Goal: Task Accomplishment & Management: Manage account settings

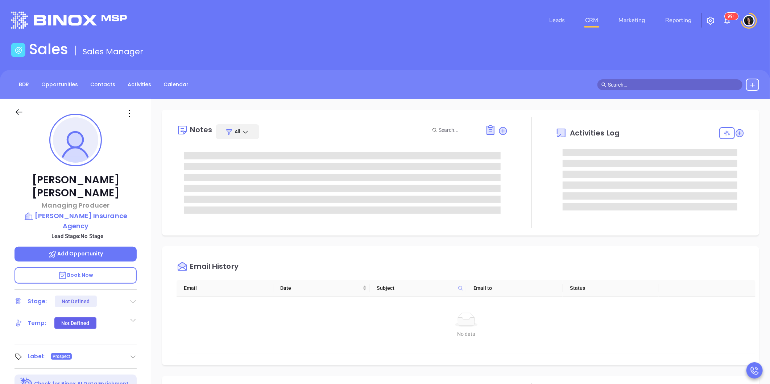
type input "[PERSON_NAME]"
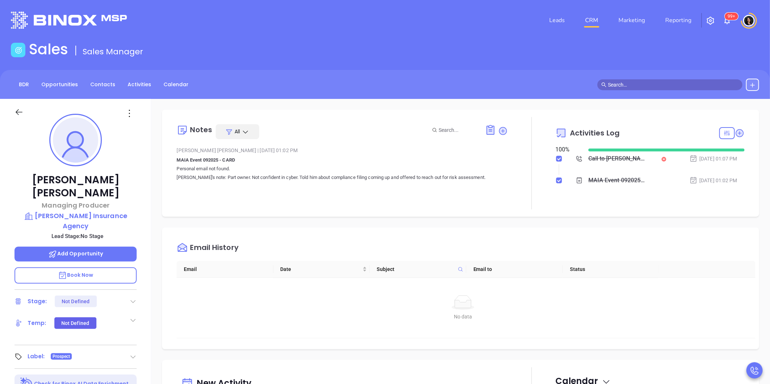
click at [588, 21] on link "CRM" at bounding box center [591, 20] width 19 height 14
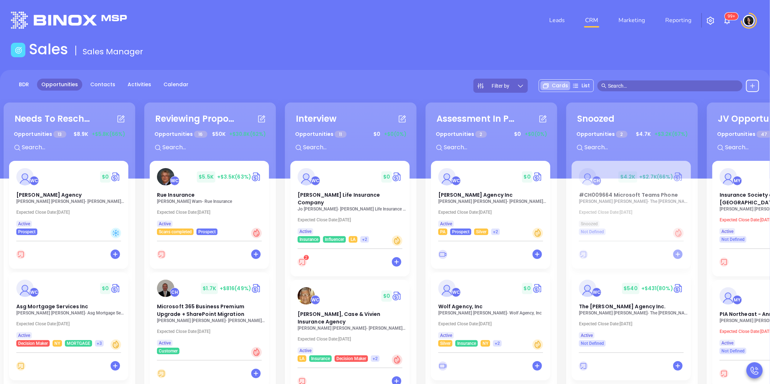
click at [281, 215] on div "Needs To Reschedule Opportunities 13 $ 8.9K +$5.8K (66%) + WC $ 0 Vitale Agency…" at bounding box center [424, 289] width 844 height 377
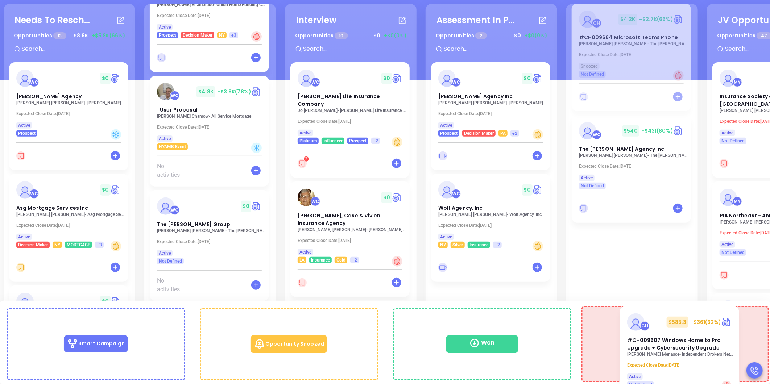
scroll to position [63, 0]
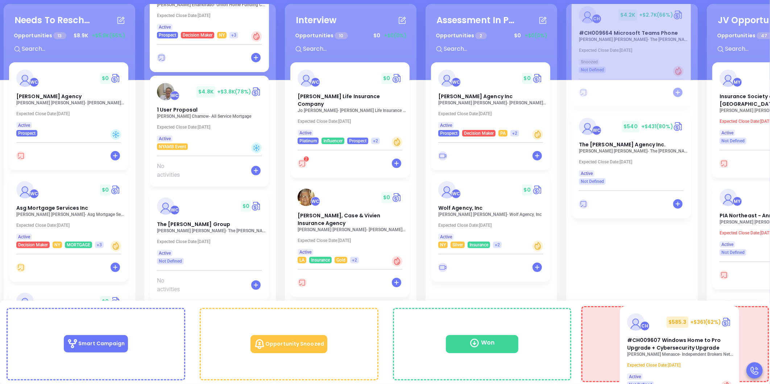
drag, startPoint x: 190, startPoint y: 92, endPoint x: 666, endPoint y: 321, distance: 528.1
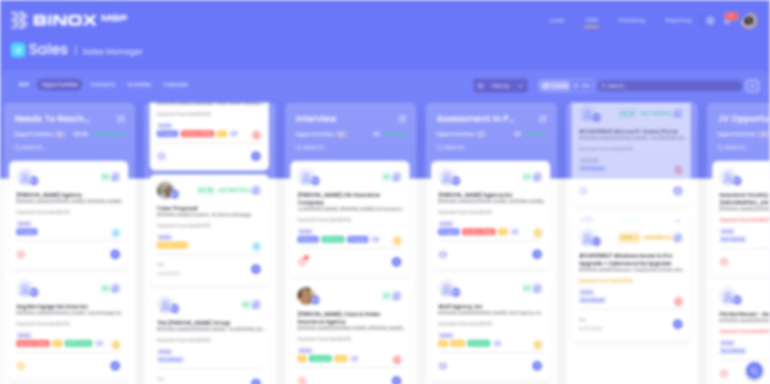
scroll to position [0, 0]
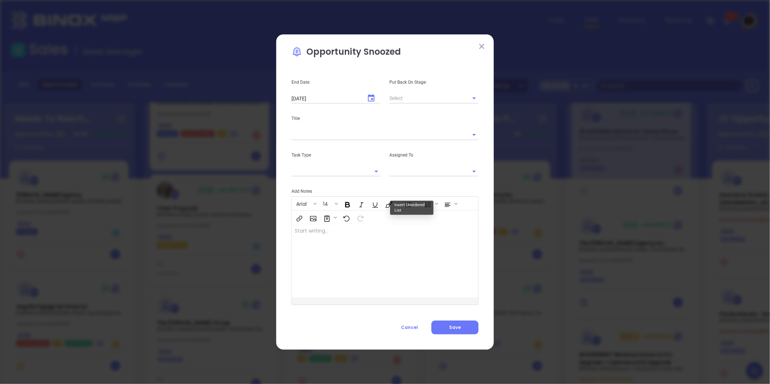
type input "Carla Humber"
click at [408, 327] on span "Cancel" at bounding box center [409, 327] width 17 height 6
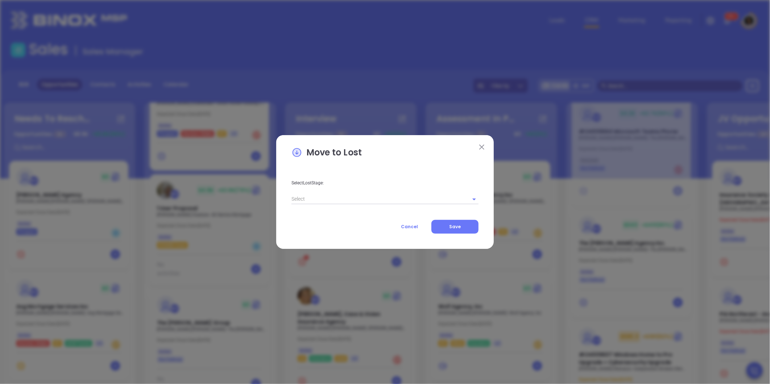
click at [397, 200] on input "text" at bounding box center [374, 199] width 167 height 11
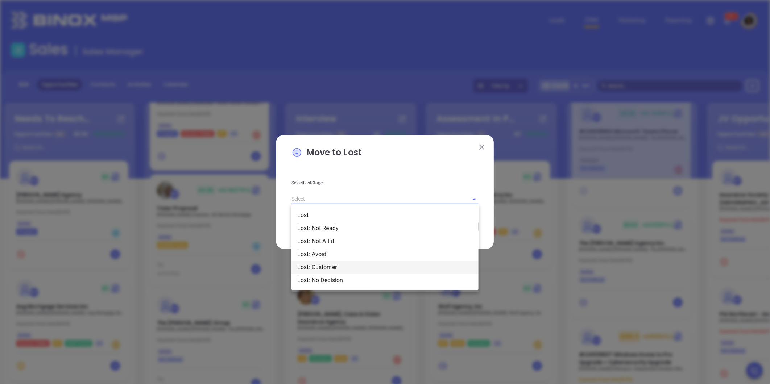
click at [327, 267] on li "Lost: Customer" at bounding box center [384, 267] width 187 height 13
type input "Lost: Customer"
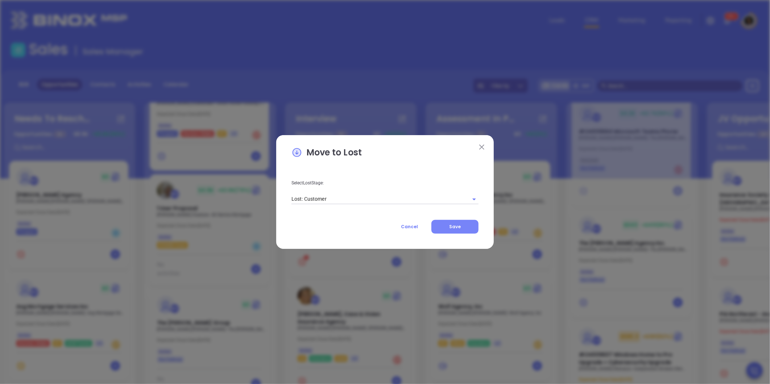
click at [461, 225] on span "Save" at bounding box center [455, 227] width 12 height 6
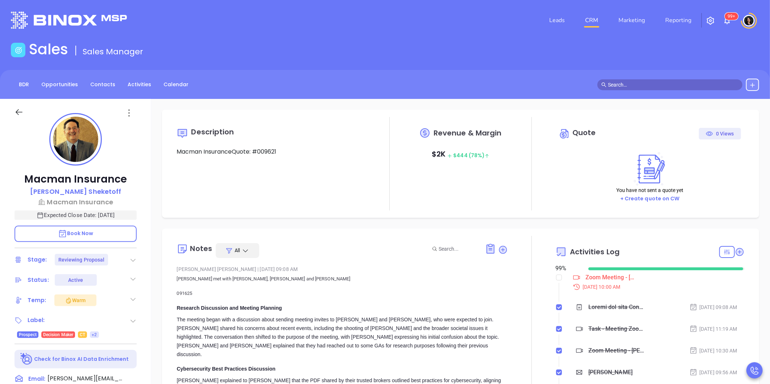
scroll to position [40, 0]
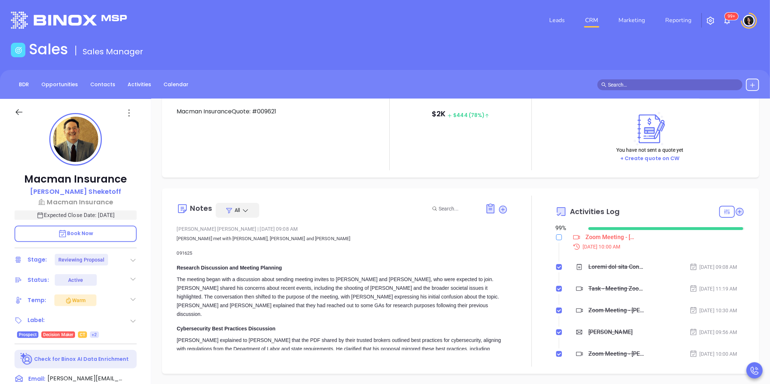
click at [556, 237] on input "checkbox" at bounding box center [559, 237] width 6 height 6
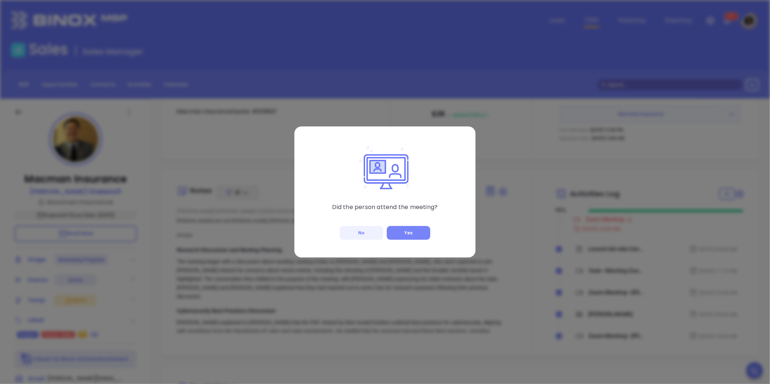
click at [404, 233] on button "Yes" at bounding box center [408, 233] width 43 height 14
checkbox input "true"
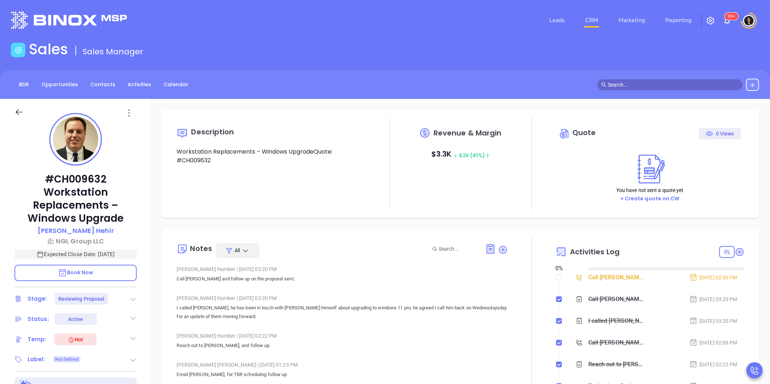
type input "[DATE]"
type input "[PERSON_NAME]"
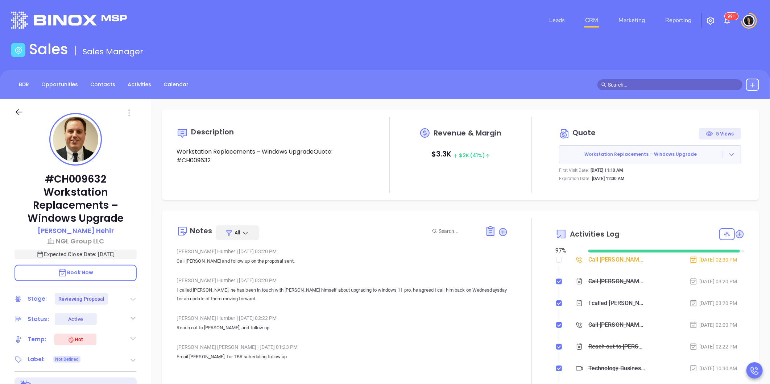
scroll to position [211, 0]
click at [728, 158] on icon at bounding box center [731, 154] width 7 height 7
click at [694, 174] on link "Prepare and Send" at bounding box center [678, 174] width 48 height 7
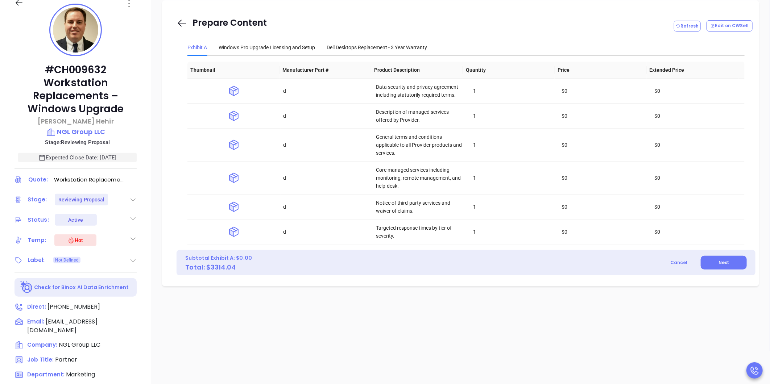
scroll to position [121, 0]
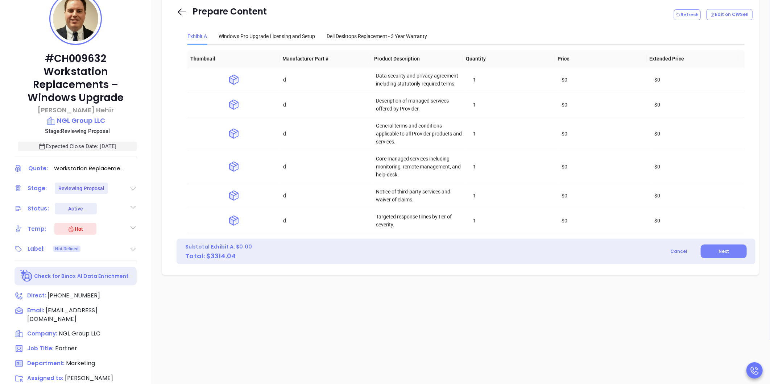
click at [718, 253] on span "Next" at bounding box center [723, 251] width 11 height 6
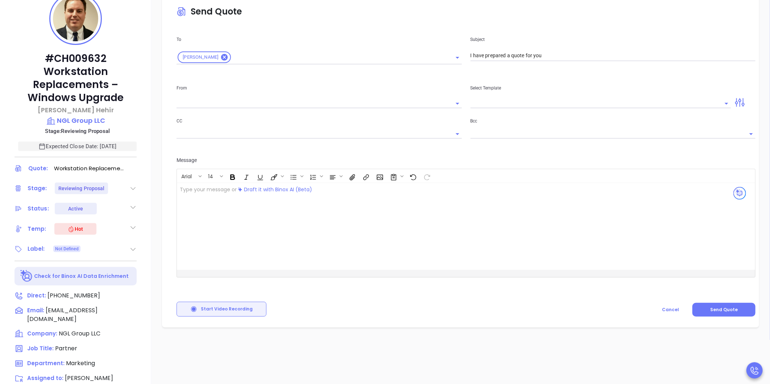
type input "carla@motiva.net"
click at [454, 100] on icon "Open" at bounding box center [457, 103] width 9 height 9
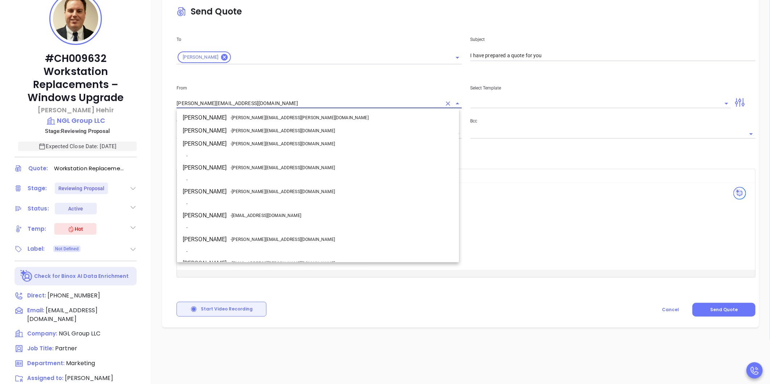
scroll to position [21, 0]
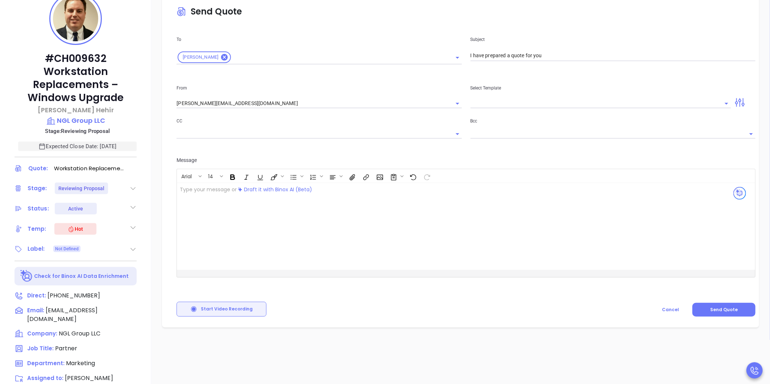
click at [519, 26] on div "Subject I have prepared a quote for you" at bounding box center [613, 49] width 294 height 49
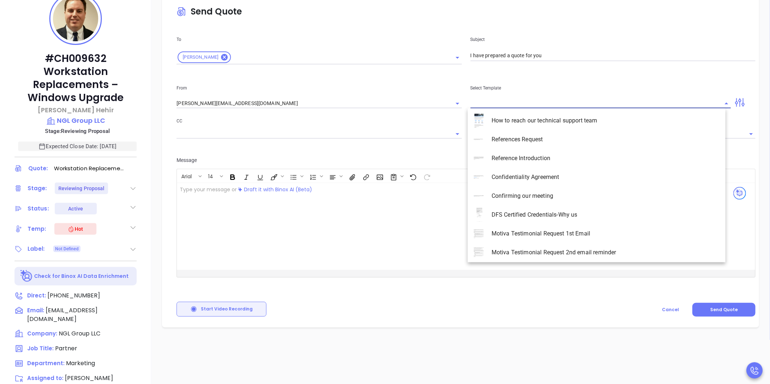
click at [499, 104] on input "text" at bounding box center [595, 103] width 250 height 9
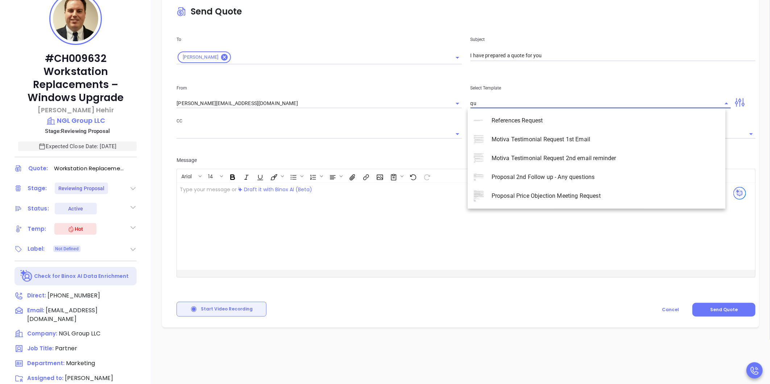
type input "q"
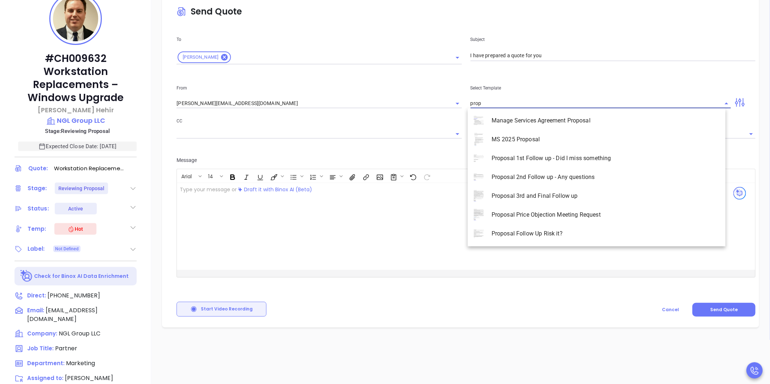
click at [568, 122] on li "Manage Services Agreement Proposal" at bounding box center [597, 120] width 258 height 19
type input "Manage Services Agreement Proposal"
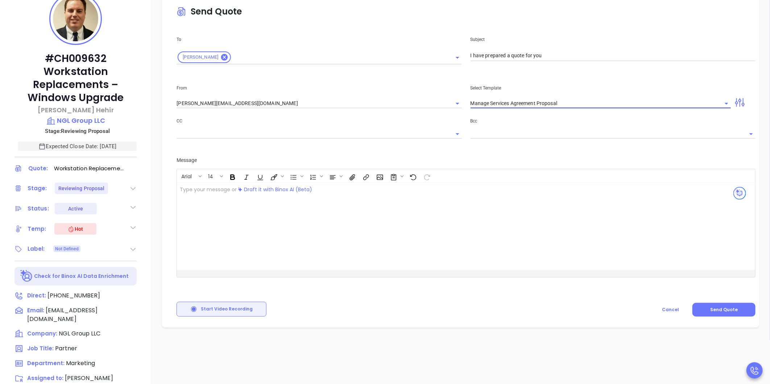
type input "[PERSON_NAME]"
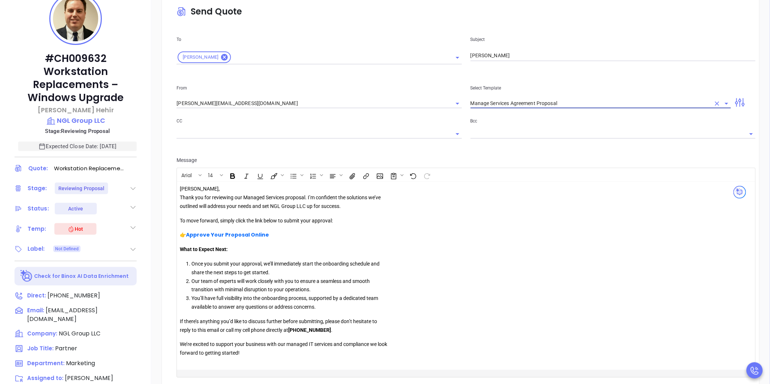
type input "Manage Services Agreement Proposal"
click at [337, 228] on div "Thank you for reviewing our Managed Services proposal. I’m confident the soluti…" at bounding box center [284, 276] width 208 height 164
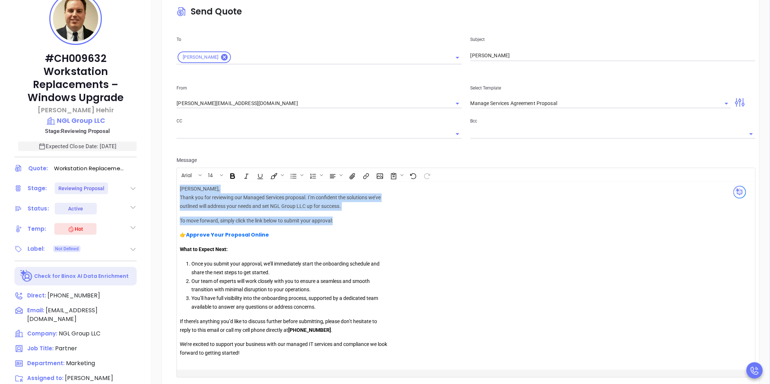
drag, startPoint x: 373, startPoint y: 216, endPoint x: 169, endPoint y: 180, distance: 207.1
click at [169, 180] on div "Send Quote To Kenneth Hehir Subject Kenneth From carla@motiva.net Select Templa…" at bounding box center [460, 208] width 597 height 439
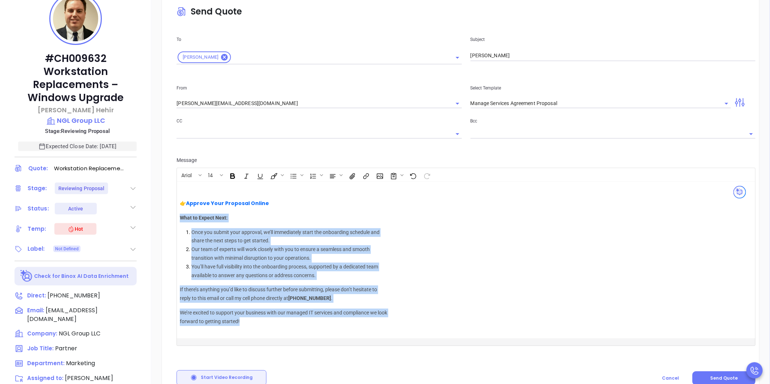
drag, startPoint x: 181, startPoint y: 219, endPoint x: 350, endPoint y: 366, distance: 223.5
click at [350, 366] on div "Send Quote To Kenneth Hehir Subject Kenneth From carla@motiva.net Select Templa…" at bounding box center [460, 192] width 597 height 407
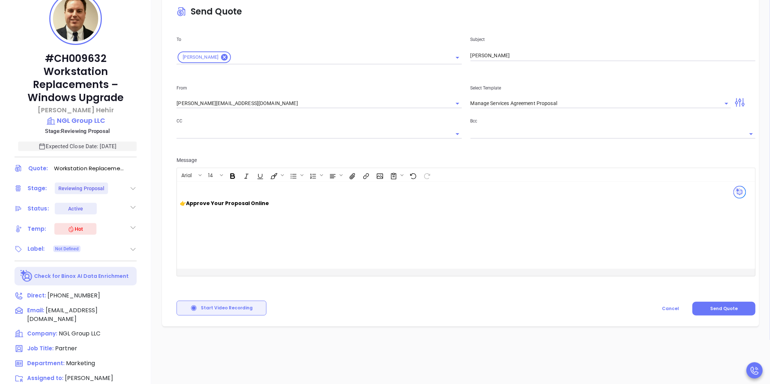
click at [244, 203] on strong "Approve Your Proposal Online" at bounding box center [227, 203] width 83 height 7
click at [198, 220] on button "Open link" at bounding box center [198, 217] width 12 height 12
click at [195, 223] on button "Open link" at bounding box center [198, 217] width 12 height 12
click at [197, 220] on button "Open link" at bounding box center [198, 217] width 12 height 12
click at [196, 212] on button "Open link" at bounding box center [198, 217] width 12 height 12
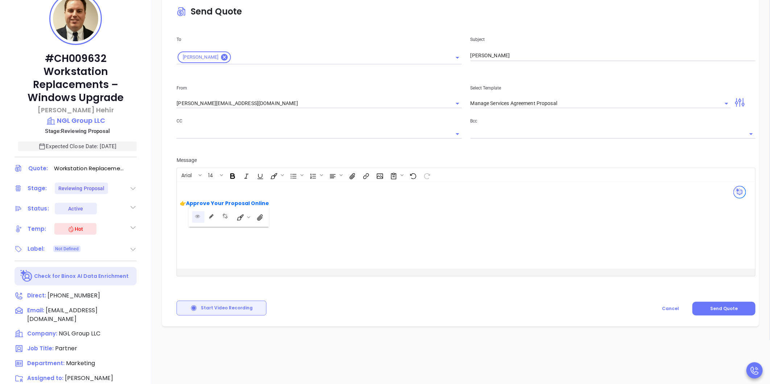
click at [197, 215] on icon "Open link" at bounding box center [197, 216] width 5 height 3
click at [204, 203] on strong "Approve Your Proposal Online" at bounding box center [227, 203] width 83 height 7
click at [196, 214] on icon "Open link" at bounding box center [197, 216] width 5 height 5
click at [481, 244] on div "👉 Approve Your Proposal Online" at bounding box center [445, 225] width 537 height 87
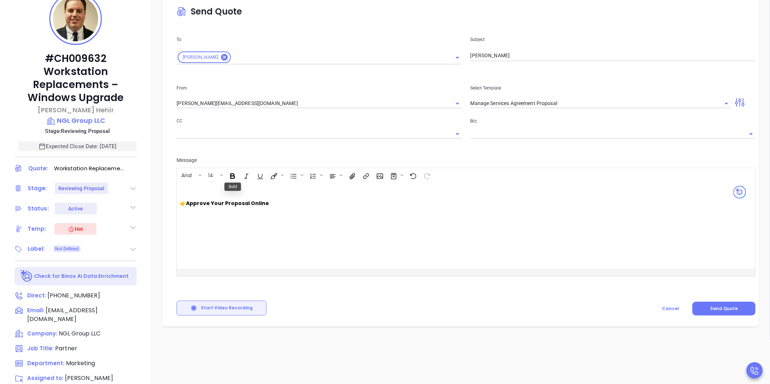
click at [227, 205] on strong "Approve Your Proposal Online" at bounding box center [227, 203] width 83 height 7
click at [195, 218] on icon "Open link" at bounding box center [197, 216] width 5 height 5
click at [290, 197] on div "👉 Approve Your Proposal Online" at bounding box center [284, 203] width 208 height 37
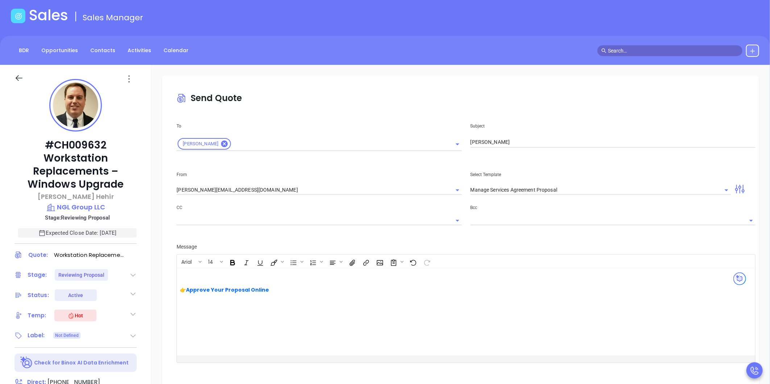
scroll to position [0, 0]
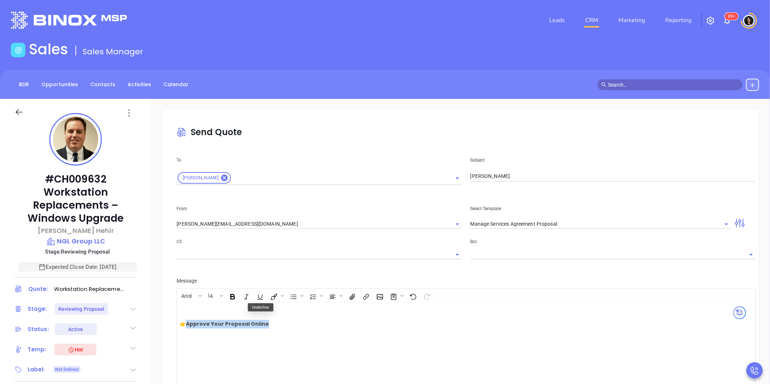
drag, startPoint x: 270, startPoint y: 325, endPoint x: 187, endPoint y: 328, distance: 83.1
click at [187, 328] on p "👉 Approve Your Proposal Online" at bounding box center [284, 324] width 208 height 9
click at [366, 296] on icon "Insert link" at bounding box center [365, 297] width 3 height 3
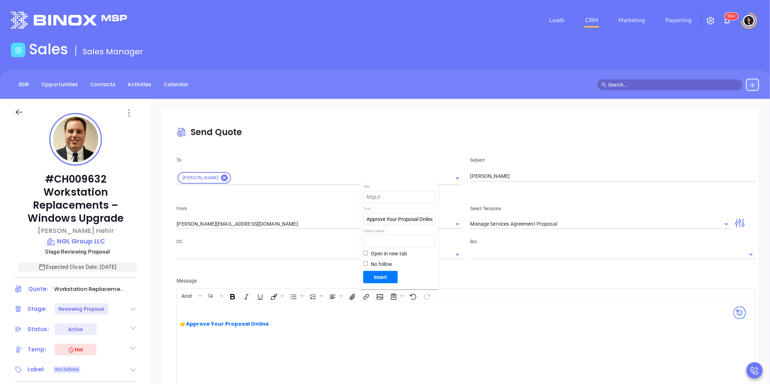
click at [392, 202] on input "text" at bounding box center [400, 197] width 72 height 12
paste input "https://www.orderporter.com/OrderPorter3.2/online.order?passcode=5b1ce82ed013b7…"
paste input "text"
type input "https://www.orderporter.com/OrderPorter3.2/online.order?passcode=5b1ce82ed013b7…"
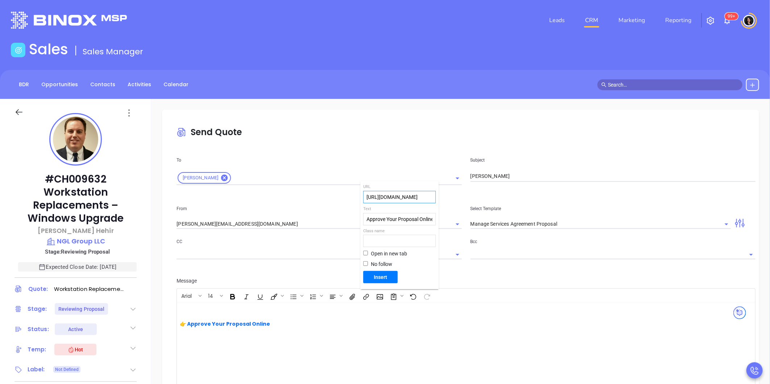
scroll to position [0, 0]
click at [364, 254] on input "Open in new tab" at bounding box center [365, 253] width 5 height 5
checkbox input "true"
click at [376, 277] on span "Insert" at bounding box center [380, 277] width 29 height 7
click at [286, 346] on div "👉 Approve Your Proposal Online" at bounding box center [288, 329] width 217 height 47
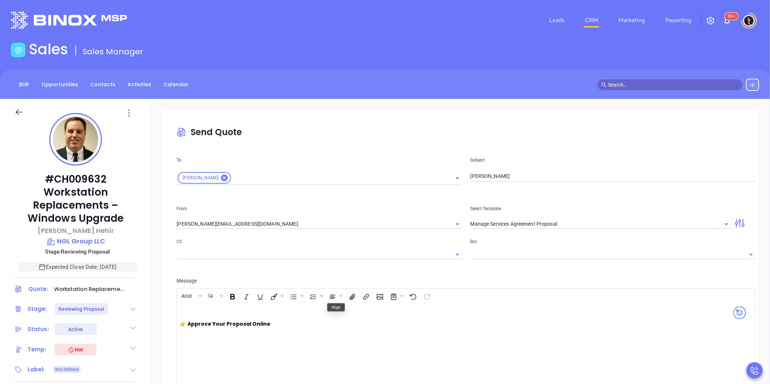
click at [244, 328] on strong "Approve Your Proposal Online" at bounding box center [228, 323] width 83 height 7
click at [197, 337] on icon "Open link" at bounding box center [197, 337] width 5 height 3
click at [195, 335] on icon "Open link" at bounding box center [197, 337] width 5 height 5
click at [335, 345] on div "👉 Approve Your Proposal Online" at bounding box center [288, 329] width 217 height 47
click at [306, 345] on div "👉 Approve Your Proposal Online" at bounding box center [288, 329] width 217 height 47
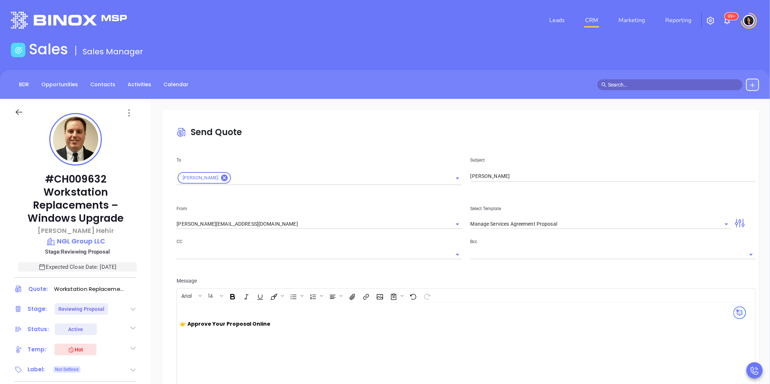
click at [249, 327] on strong "Approve Your Proposal Online" at bounding box center [228, 323] width 83 height 7
click at [198, 341] on button "Open link" at bounding box center [198, 338] width 12 height 12
click at [354, 313] on p at bounding box center [284, 310] width 208 height 9
click at [77, 229] on p "Kenneth Hehir" at bounding box center [75, 231] width 122 height 10
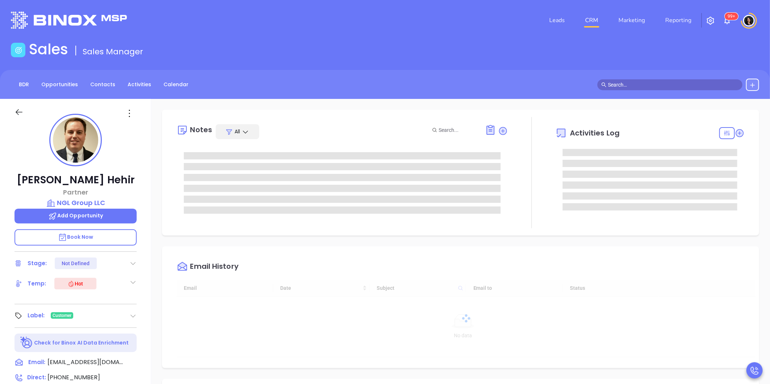
type input "09/24/2025"
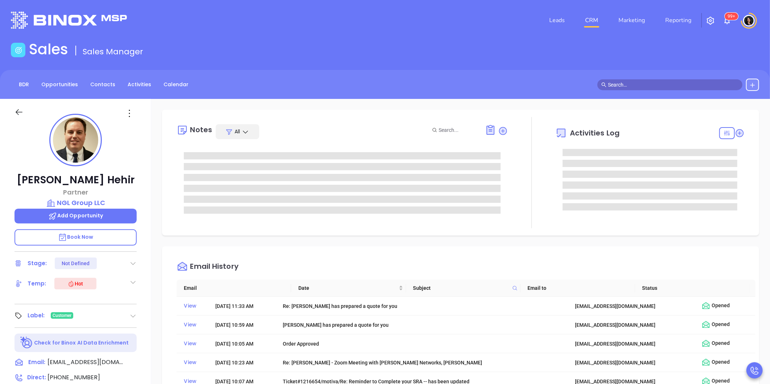
type input "Carla Humber"
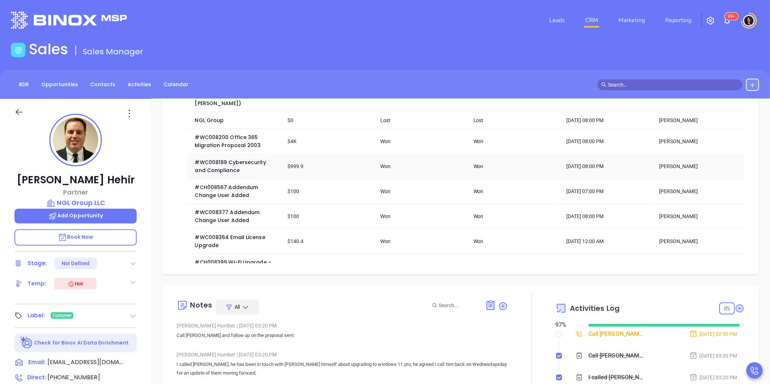
scroll to position [161, 0]
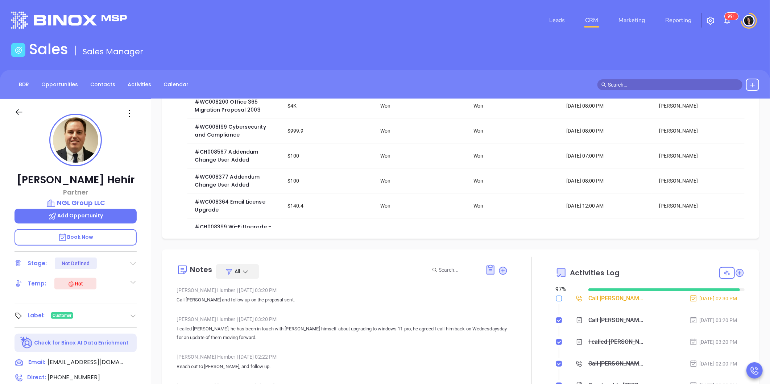
click at [556, 301] on input "checkbox" at bounding box center [559, 299] width 6 height 6
checkbox input "true"
click at [736, 273] on icon at bounding box center [740, 273] width 8 height 8
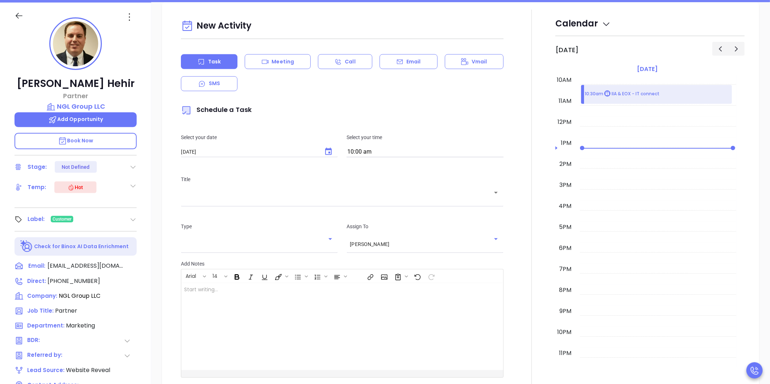
scroll to position [99, 0]
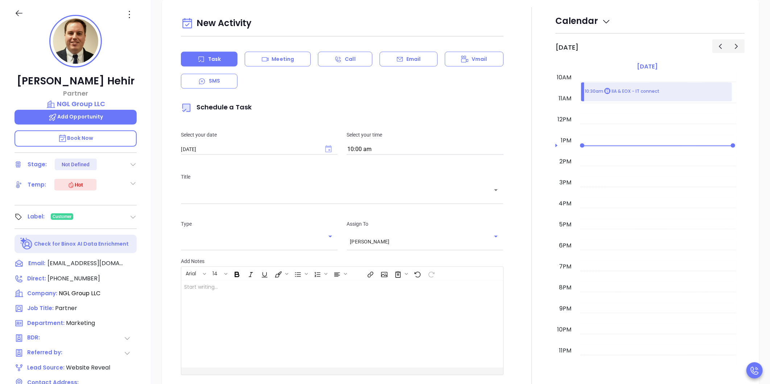
click at [325, 146] on icon "Choose date, selected date is Sep 24, 2025" at bounding box center [328, 148] width 7 height 7
click at [254, 234] on button "25" at bounding box center [252, 235] width 13 height 13
type input "09/25/2025"
click at [339, 200] on div "​" at bounding box center [342, 195] width 323 height 14
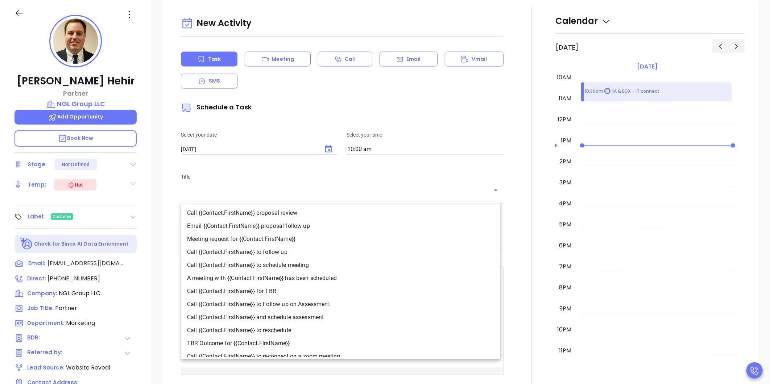
click at [298, 256] on li "Call {{Contact.FirstName}} to follow up" at bounding box center [340, 252] width 319 height 13
type input "Call Kenneth to follow up"
type input "Call"
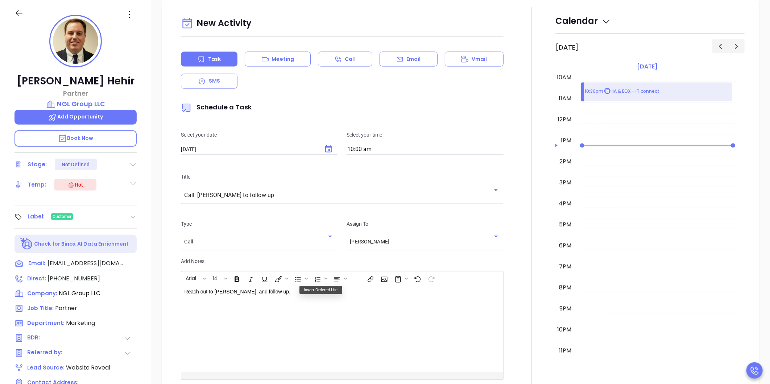
click at [287, 310] on div "Reach out to Kenneth, and follow up." at bounding box center [330, 329] width 299 height 87
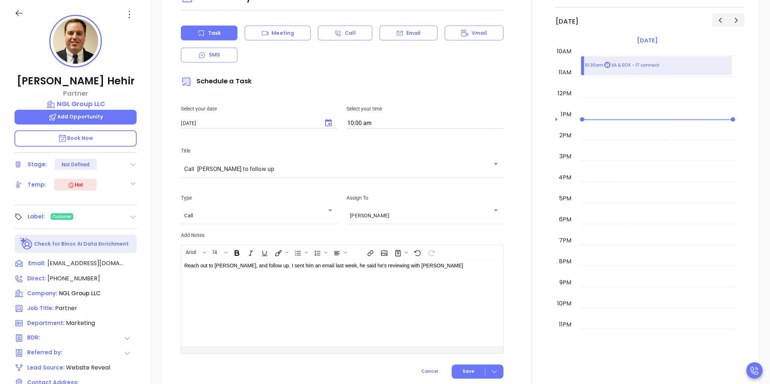
scroll to position [838, 0]
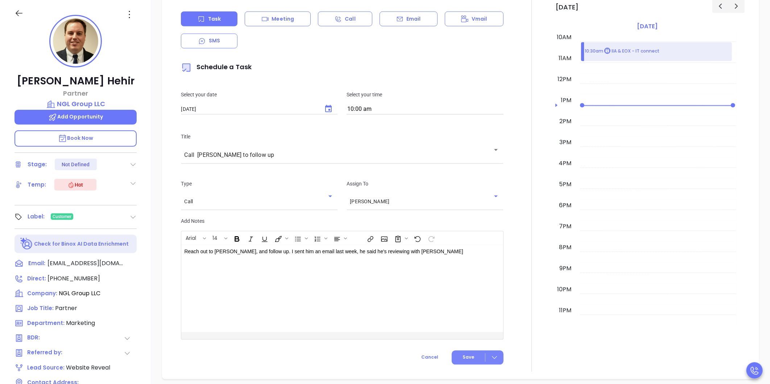
click at [479, 351] on button "Save" at bounding box center [478, 358] width 52 height 14
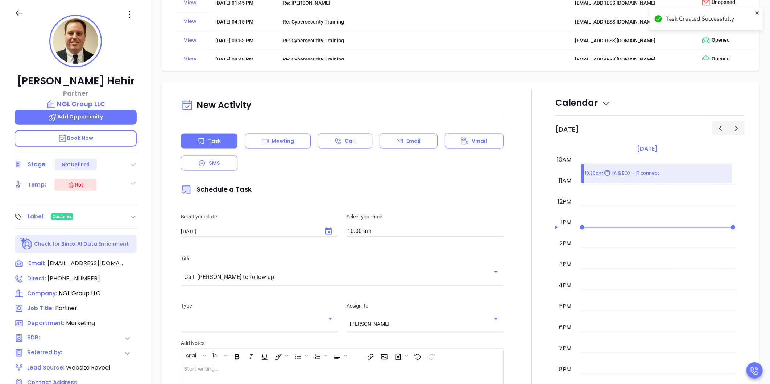
scroll to position [536, 0]
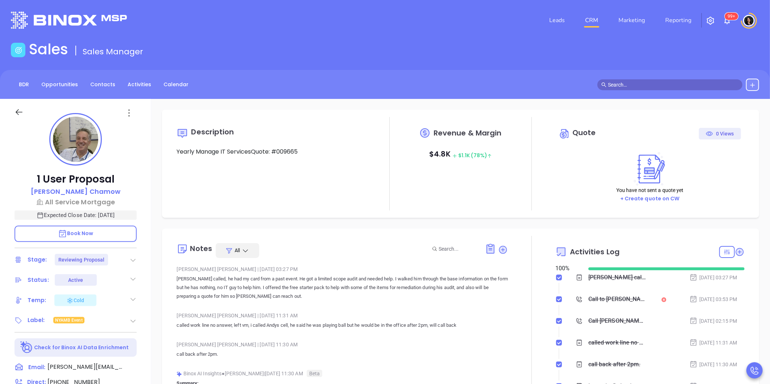
scroll to position [211, 0]
type input "[PERSON_NAME]"
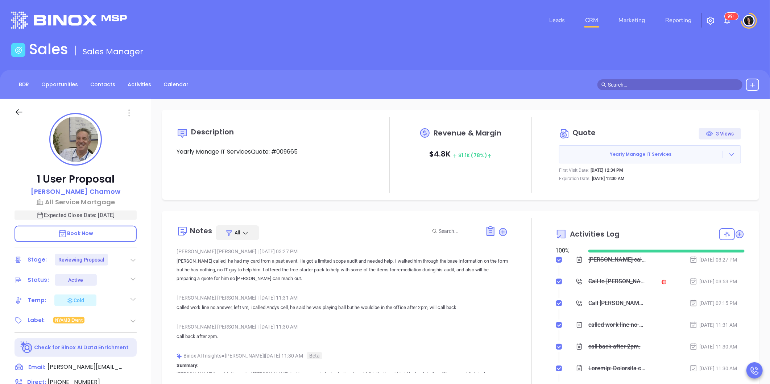
click at [281, 202] on div "Description Yearly Manage IT ServicesQuote: #009665 Revenue & Margin $ 4.8K $ 1…" at bounding box center [460, 352] width 619 height 507
click at [15, 194] on div "[PERSON_NAME]" at bounding box center [75, 192] width 122 height 11
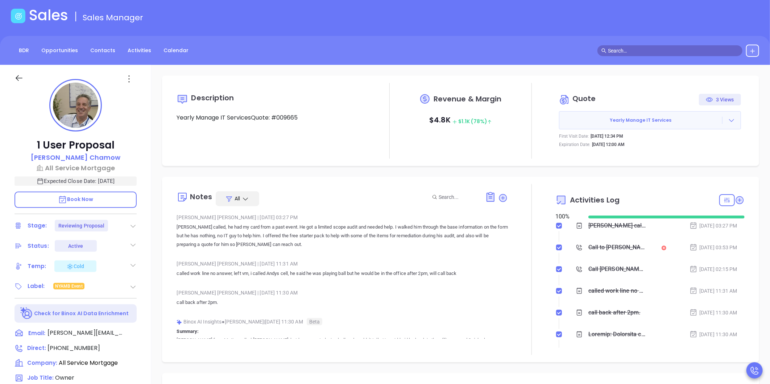
scroll to position [80, 0]
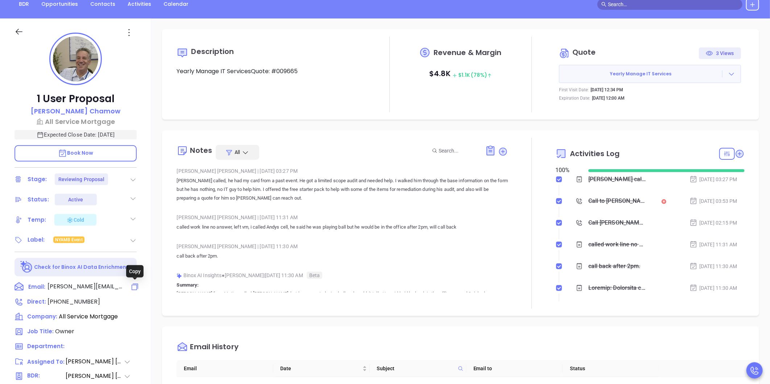
click at [135, 287] on icon at bounding box center [134, 287] width 9 height 9
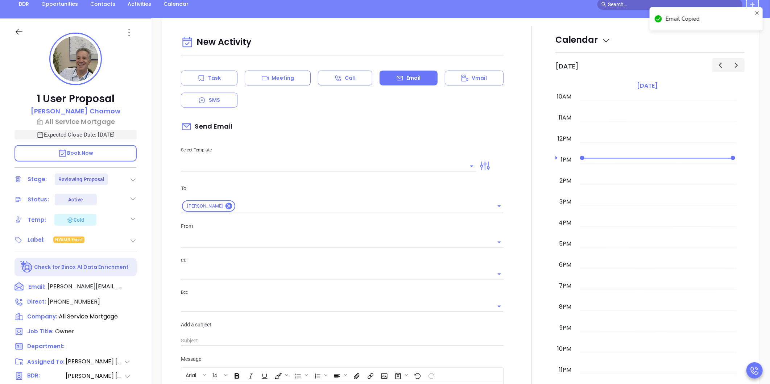
scroll to position [99, 0]
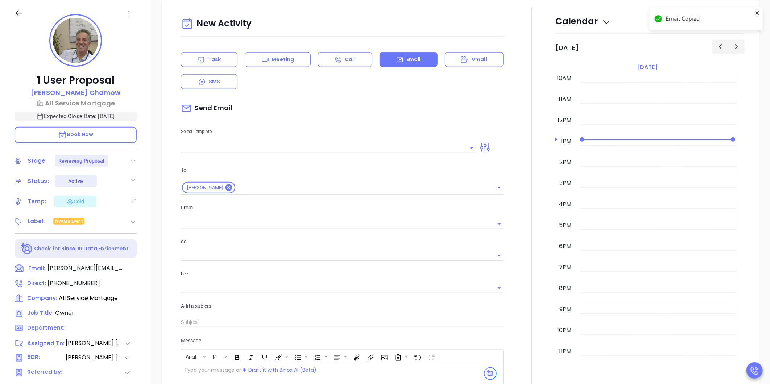
type input "[PERSON_NAME]"
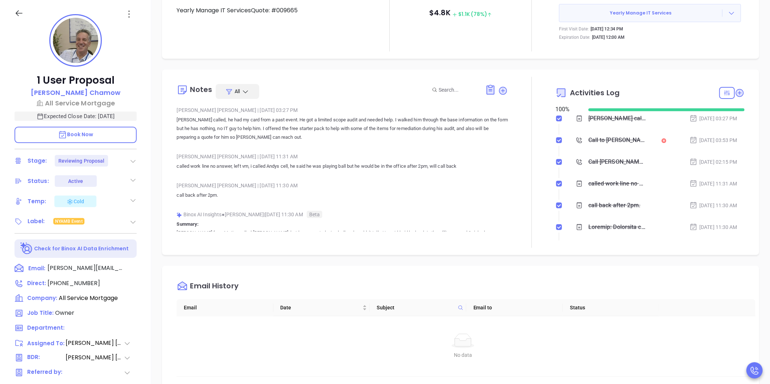
scroll to position [0, 0]
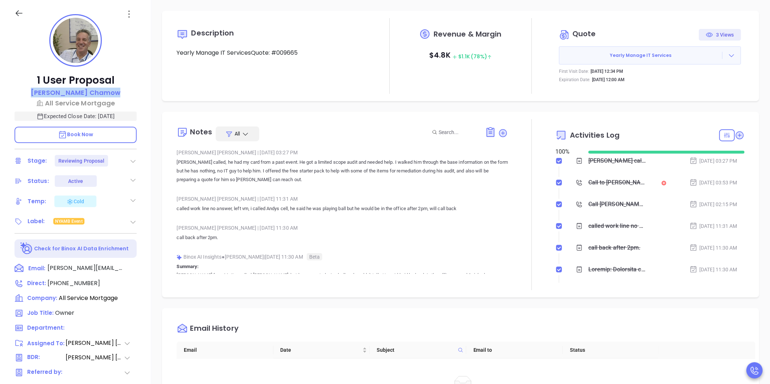
copy p "[PERSON_NAME]"
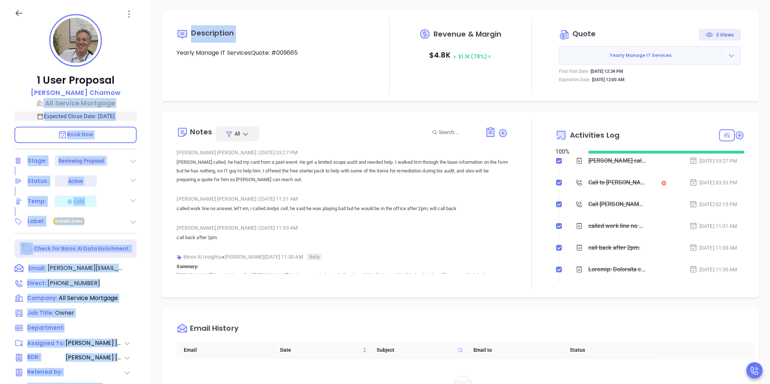
drag, startPoint x: 116, startPoint y: 92, endPoint x: 157, endPoint y: 84, distance: 40.9
click at [157, 84] on div "1 User Proposal [PERSON_NAME] All Service Mortgage Expected Close Date: [DATE] …" at bounding box center [385, 240] width 770 height 480
click at [157, 84] on div "Description Yearly Manage IT ServicesQuote: #009665 Revenue & Margin $ 4.8K $ 1…" at bounding box center [460, 253] width 619 height 507
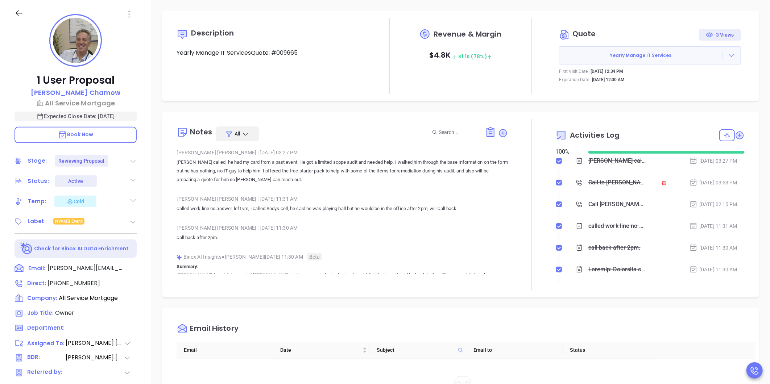
click at [434, 296] on div "Notes All [PERSON_NAME] | [DATE] 03:27 PM [PERSON_NAME] called, he had my card …" at bounding box center [460, 205] width 597 height 186
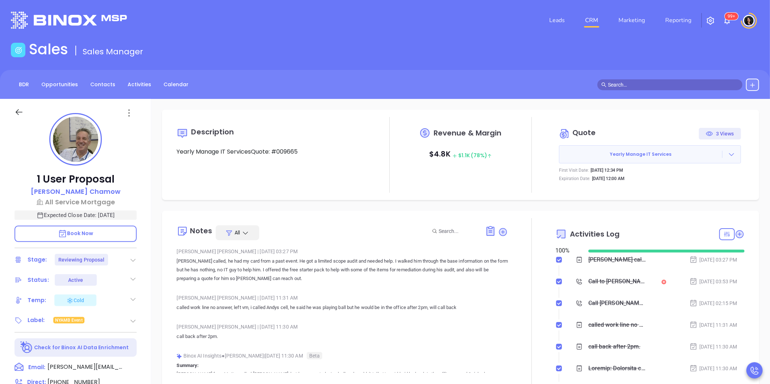
click at [591, 24] on link "CRM" at bounding box center [591, 20] width 19 height 14
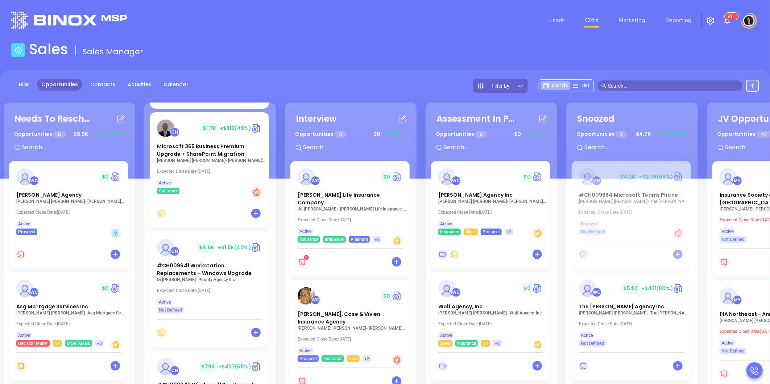
scroll to position [161, 0]
click at [333, 35] on header "Leads CRM Marketing Reporting 99+ Financial Leads Leads" at bounding box center [385, 20] width 748 height 41
click at [368, 39] on header "Leads CRM Marketing Reporting 99+ Financial Leads Leads" at bounding box center [385, 20] width 748 height 41
drag, startPoint x: 341, startPoint y: 39, endPoint x: 352, endPoint y: 36, distance: 10.7
click at [347, 37] on header "Leads CRM Marketing Reporting 99+ Financial Leads Leads" at bounding box center [385, 20] width 748 height 41
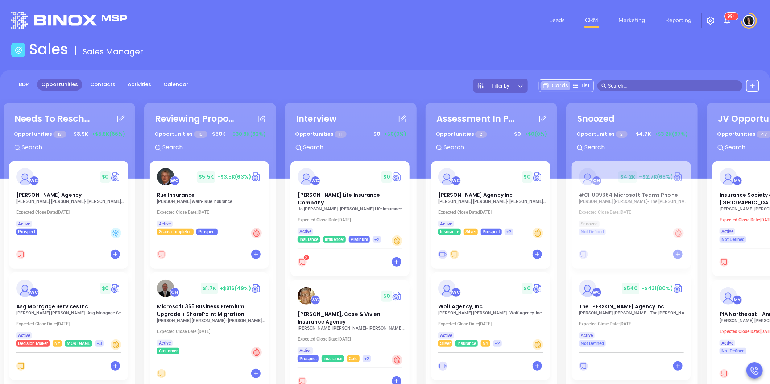
scroll to position [161, 0]
